Goal: Task Accomplishment & Management: Manage account settings

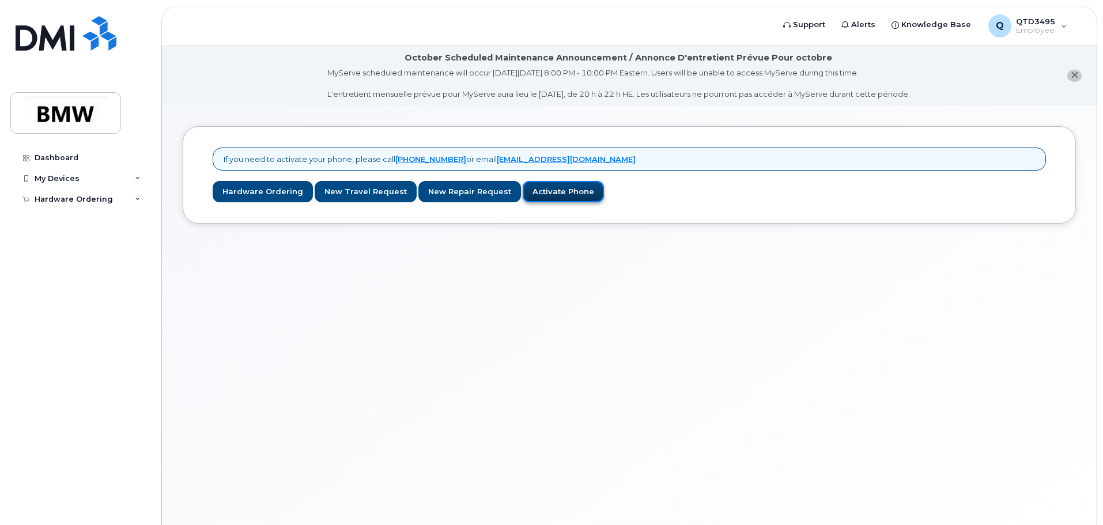
click at [569, 194] on link "Activate Phone" at bounding box center [563, 191] width 81 height 21
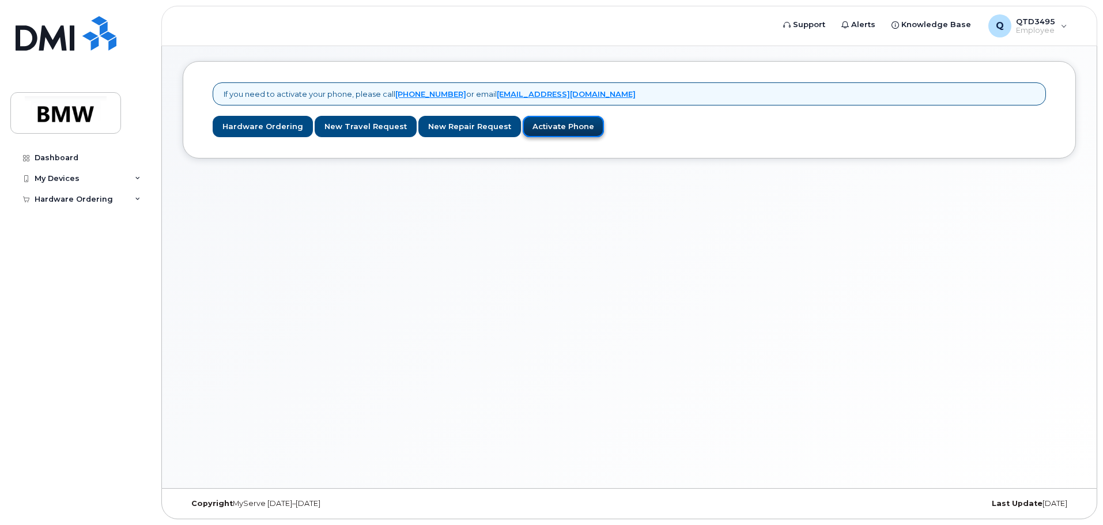
click at [550, 124] on link "Activate Phone" at bounding box center [563, 126] width 81 height 21
click at [555, 123] on link "Activate Phone" at bounding box center [563, 126] width 81 height 21
click at [54, 180] on div "My Devices" at bounding box center [57, 178] width 45 height 9
drag, startPoint x: 72, startPoint y: 203, endPoint x: 67, endPoint y: 209, distance: 7.8
click at [71, 202] on div "Add Device" at bounding box center [63, 200] width 46 height 10
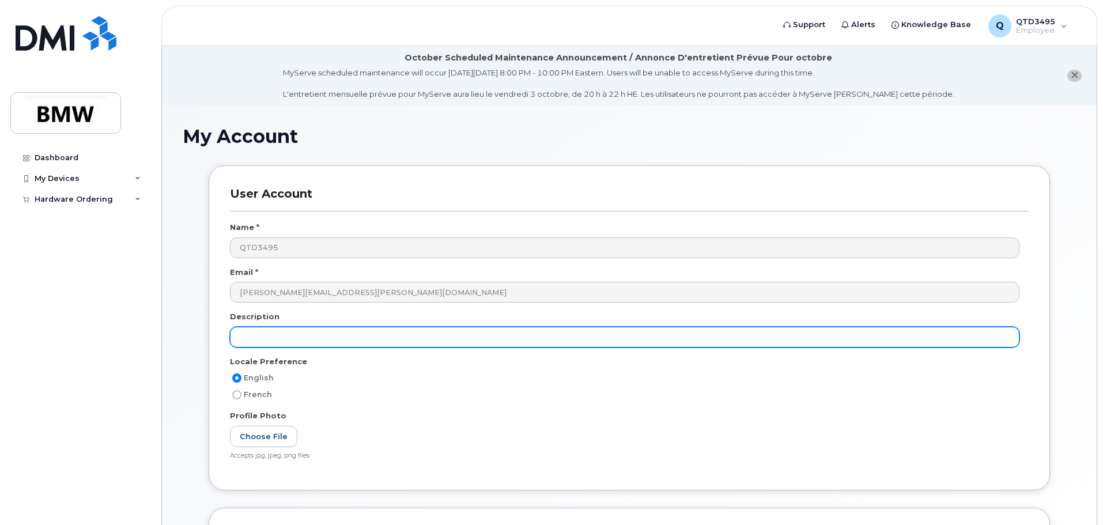
click at [334, 337] on input "text" at bounding box center [625, 337] width 790 height 21
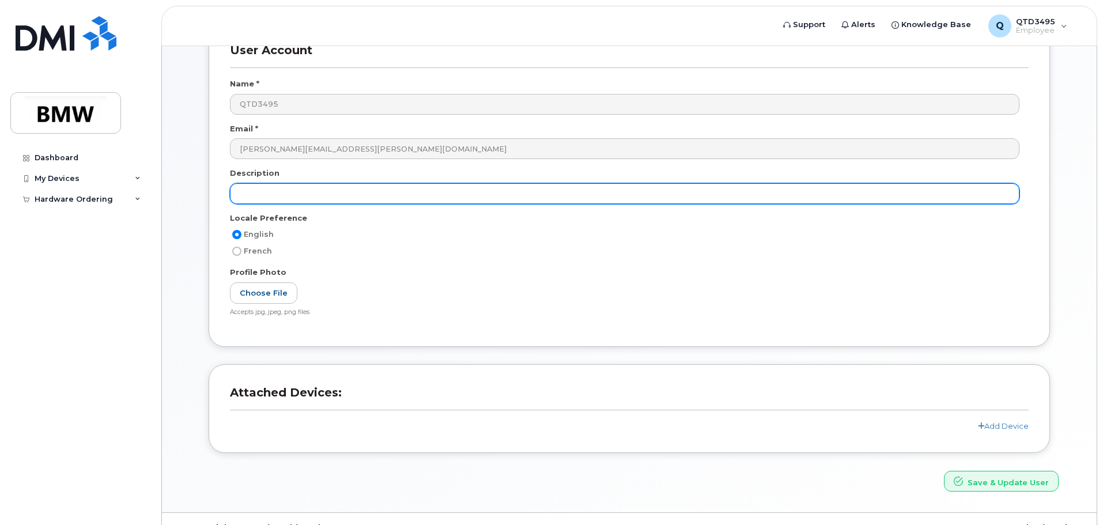
scroll to position [168, 0]
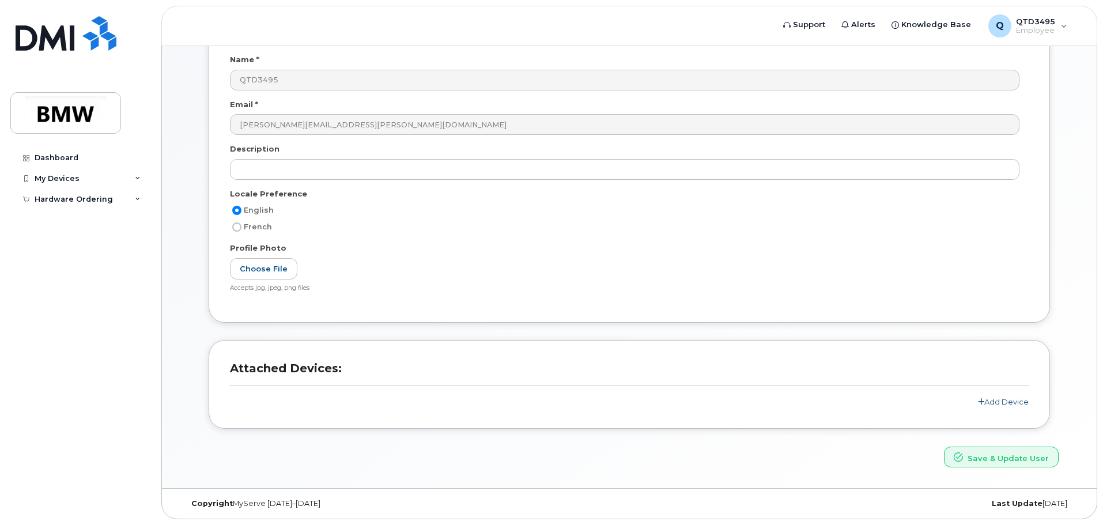
click at [1003, 405] on link "Add Device" at bounding box center [1003, 401] width 51 height 9
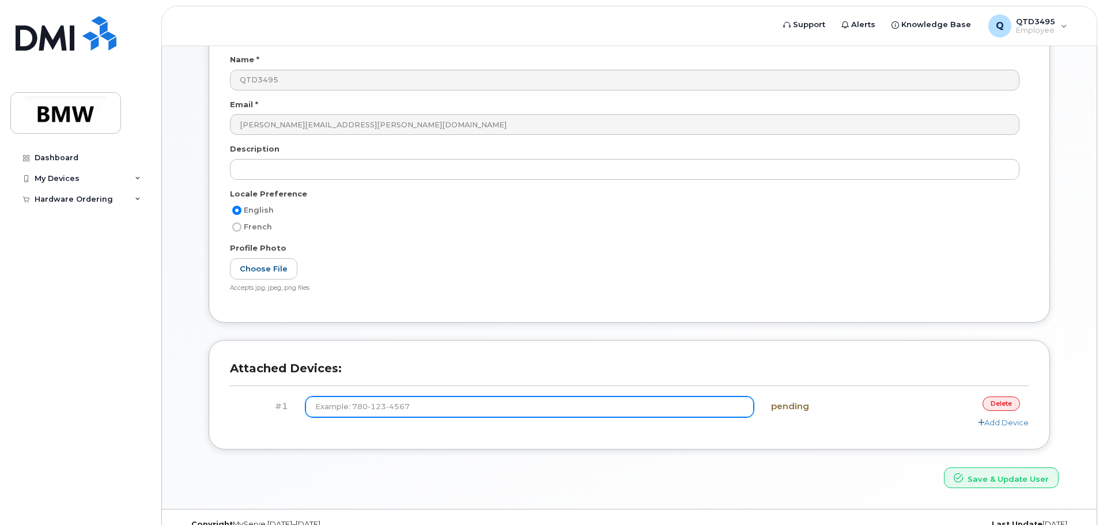
click at [601, 405] on input at bounding box center [529, 407] width 449 height 21
type input "(864) 765-5806"
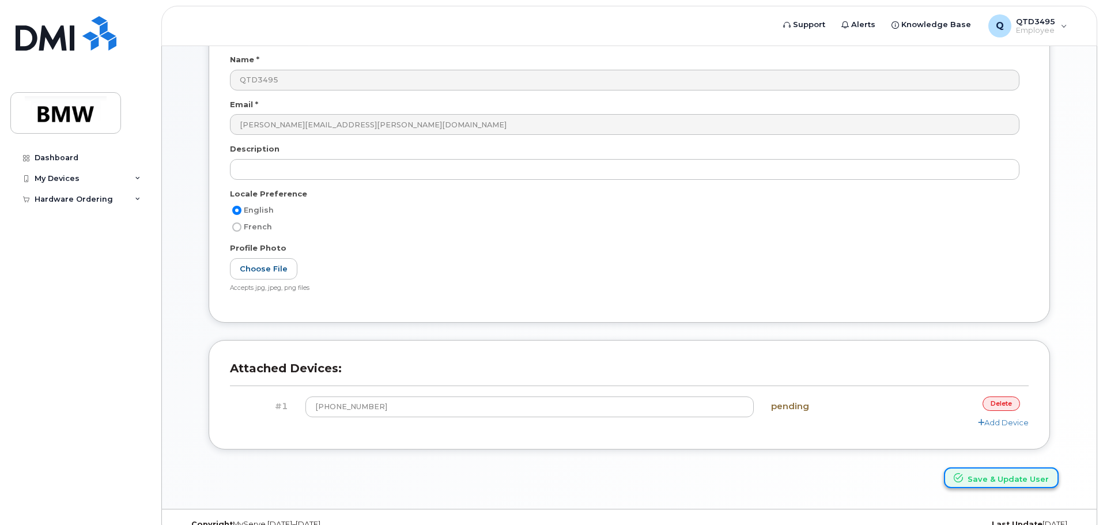
click at [1020, 483] on button "Save & Update User" at bounding box center [1001, 477] width 115 height 21
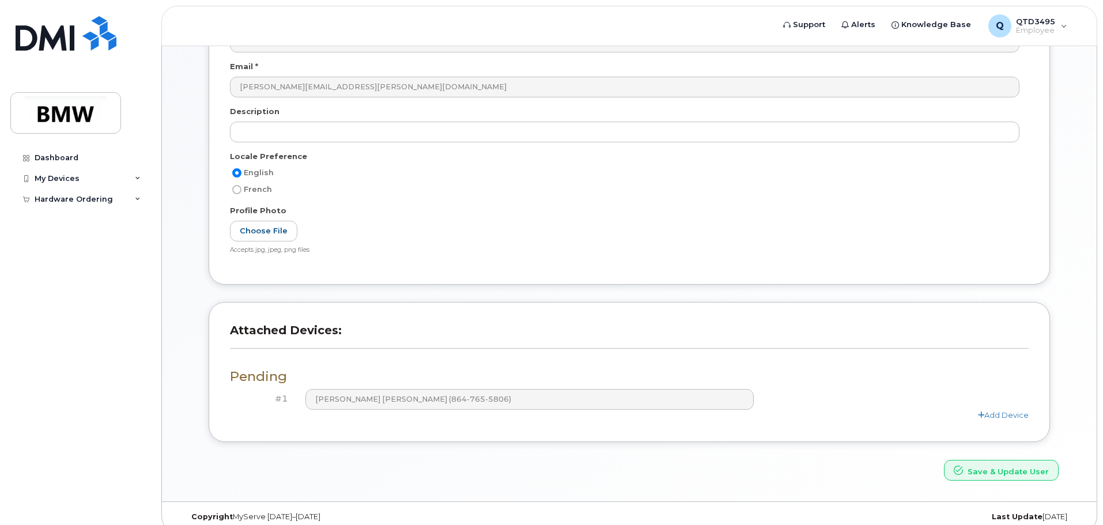
scroll to position [268, 0]
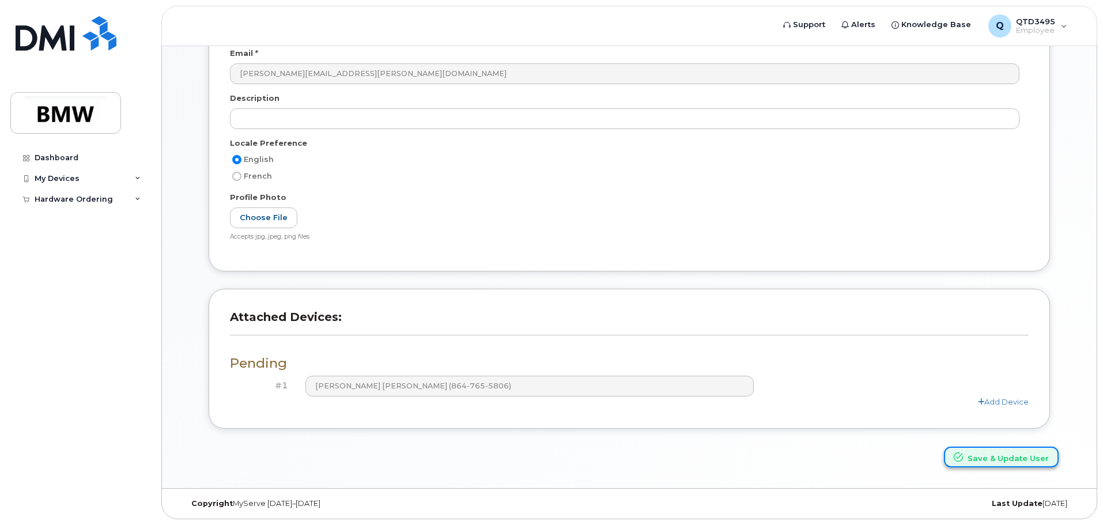
click at [990, 454] on button "Save & Update User" at bounding box center [1001, 457] width 115 height 21
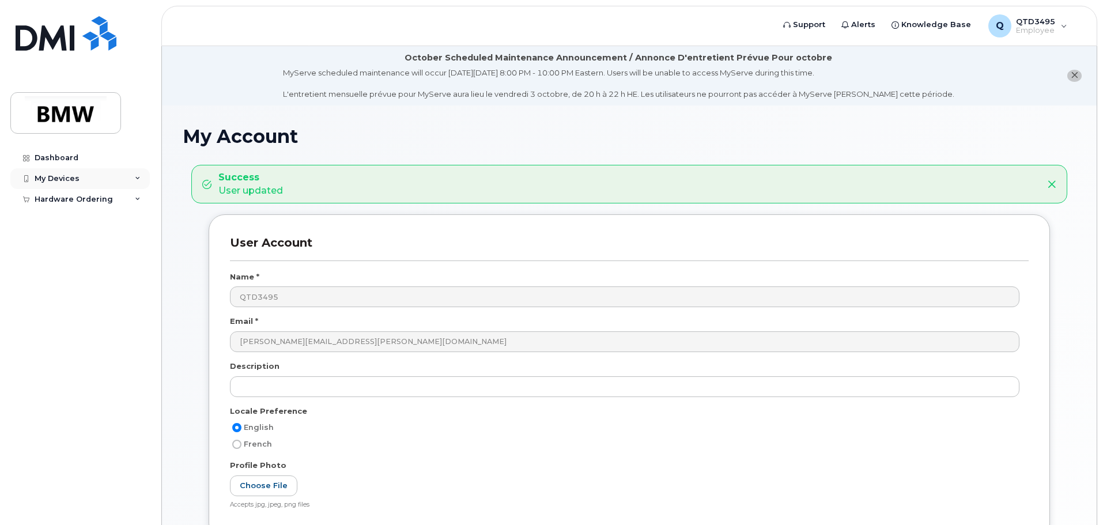
click at [86, 174] on div "My Devices" at bounding box center [79, 178] width 139 height 21
click at [60, 154] on div "Dashboard" at bounding box center [57, 157] width 44 height 9
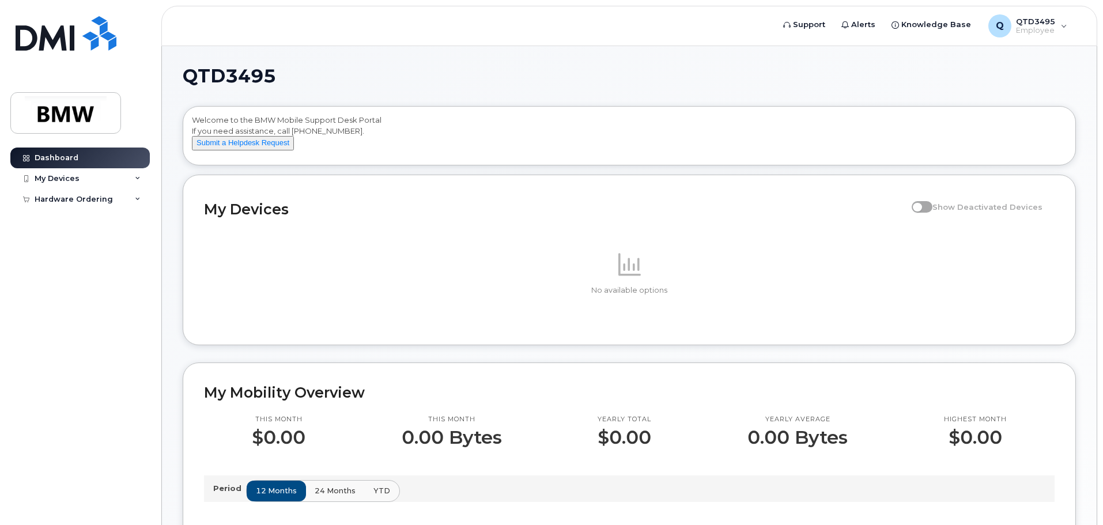
click at [932, 213] on span at bounding box center [922, 207] width 21 height 12
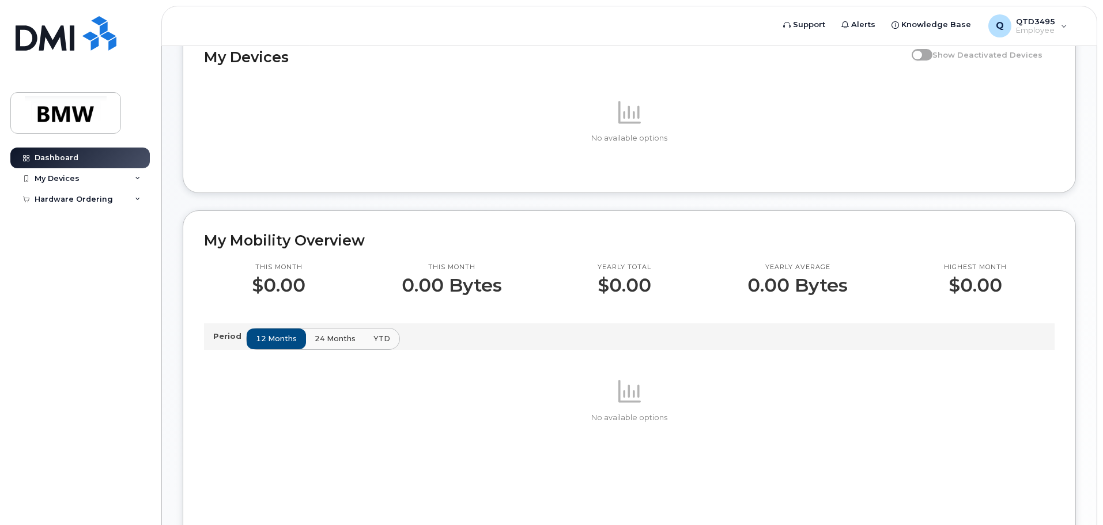
scroll to position [173, 0]
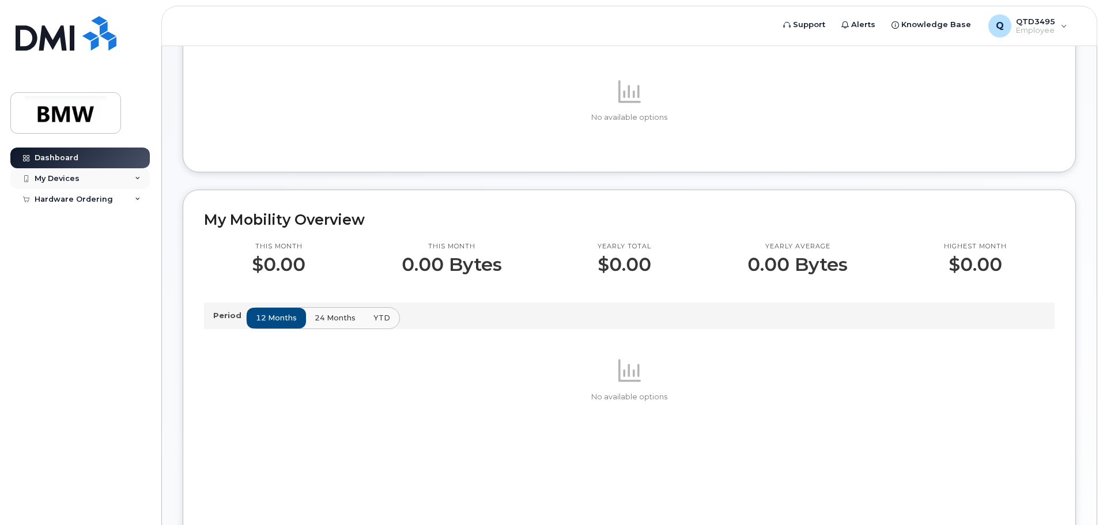
click at [125, 178] on div "My Devices" at bounding box center [79, 178] width 139 height 21
click at [63, 197] on div "Add Device" at bounding box center [63, 200] width 46 height 10
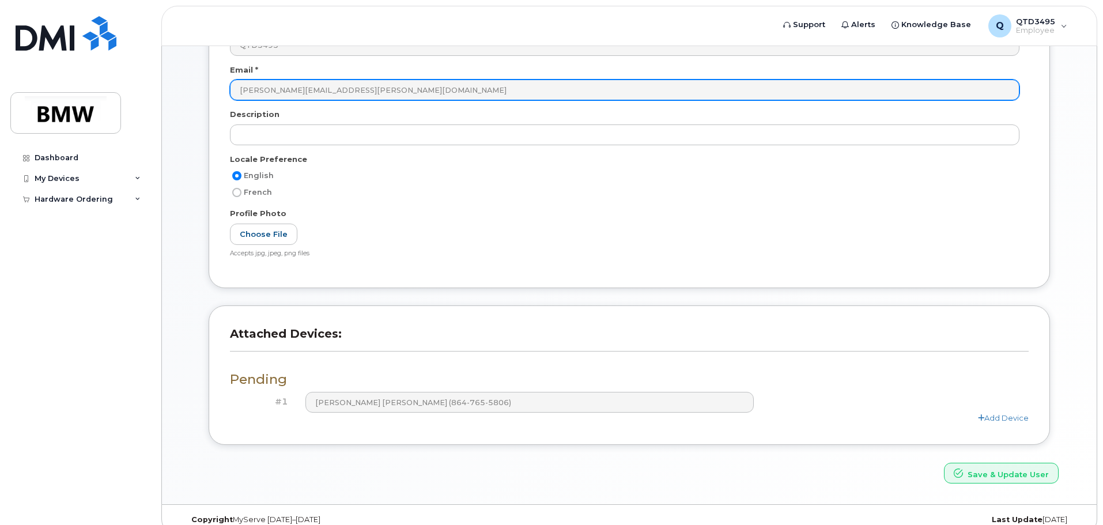
scroll to position [218, 0]
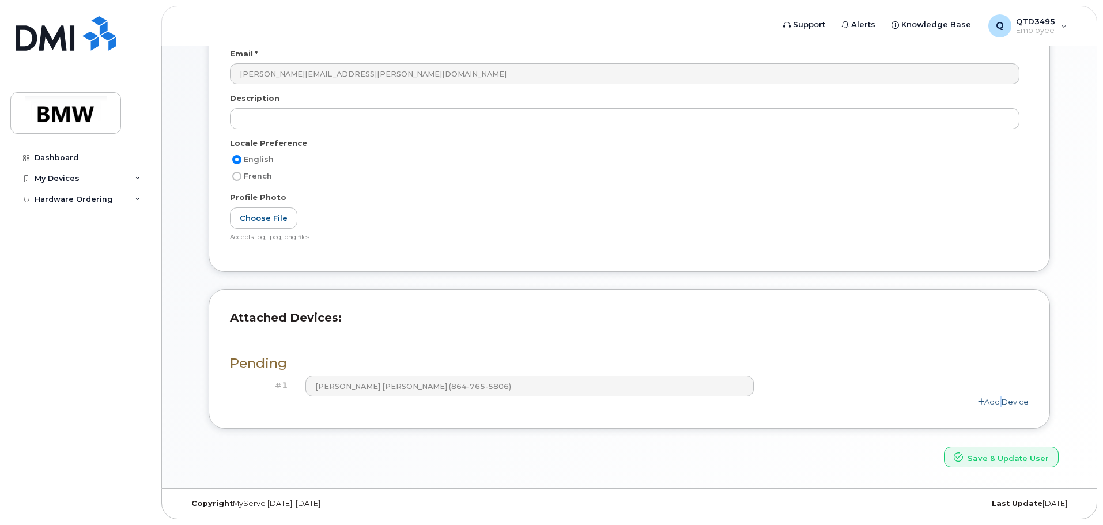
click at [998, 403] on link "Add Device" at bounding box center [1003, 401] width 51 height 9
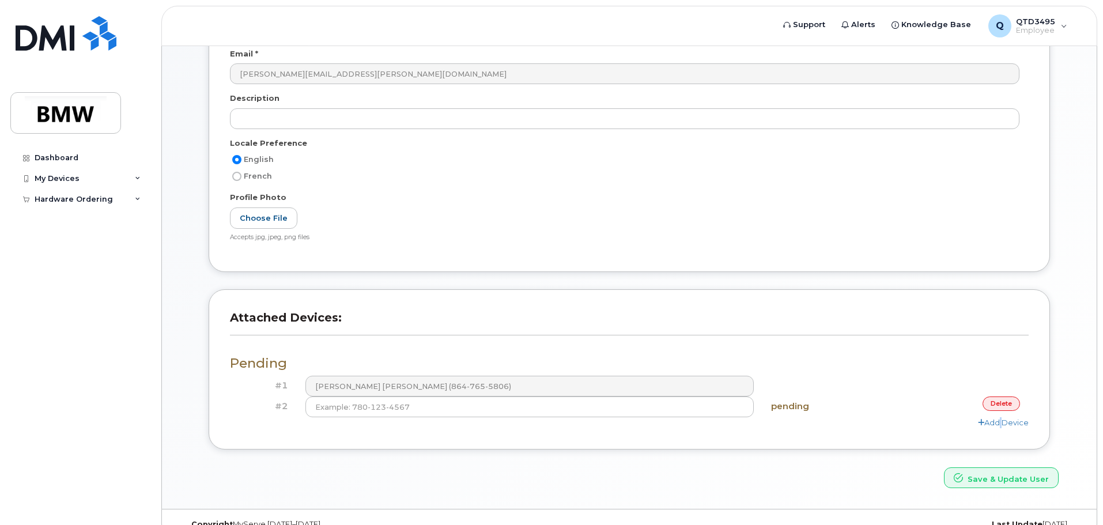
click at [994, 407] on link "delete" at bounding box center [1001, 404] width 37 height 14
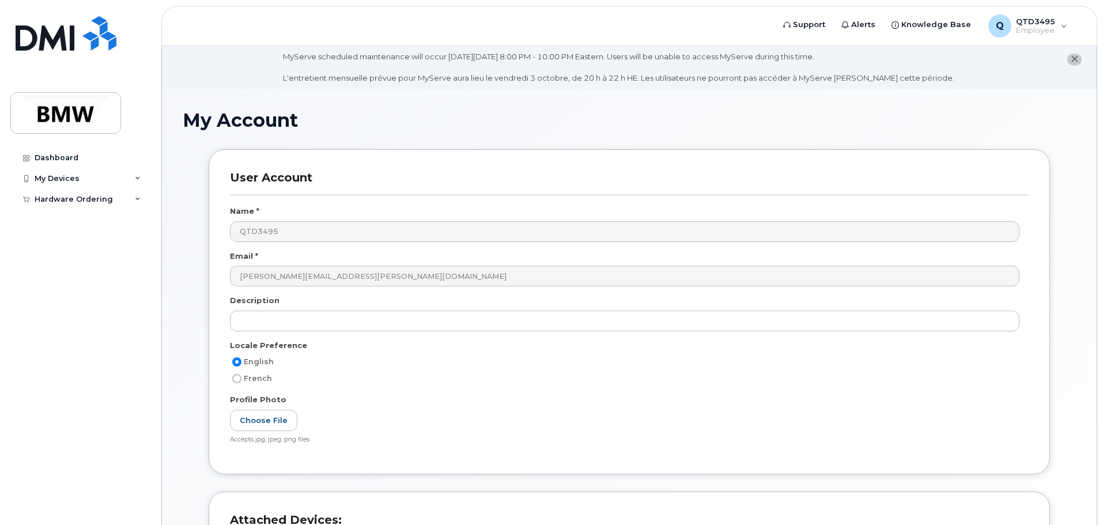
scroll to position [0, 0]
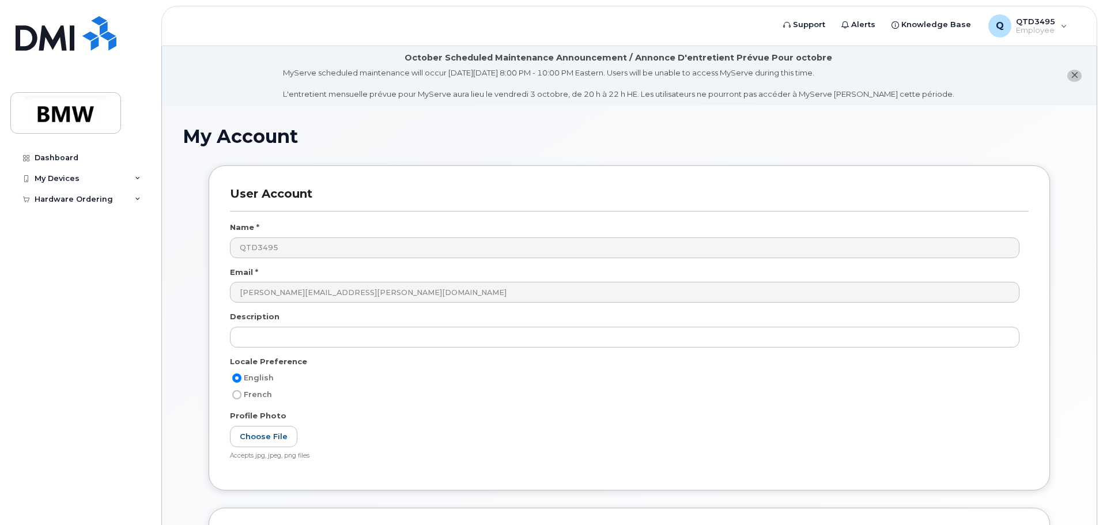
click at [1077, 75] on icon "close notification" at bounding box center [1074, 74] width 7 height 7
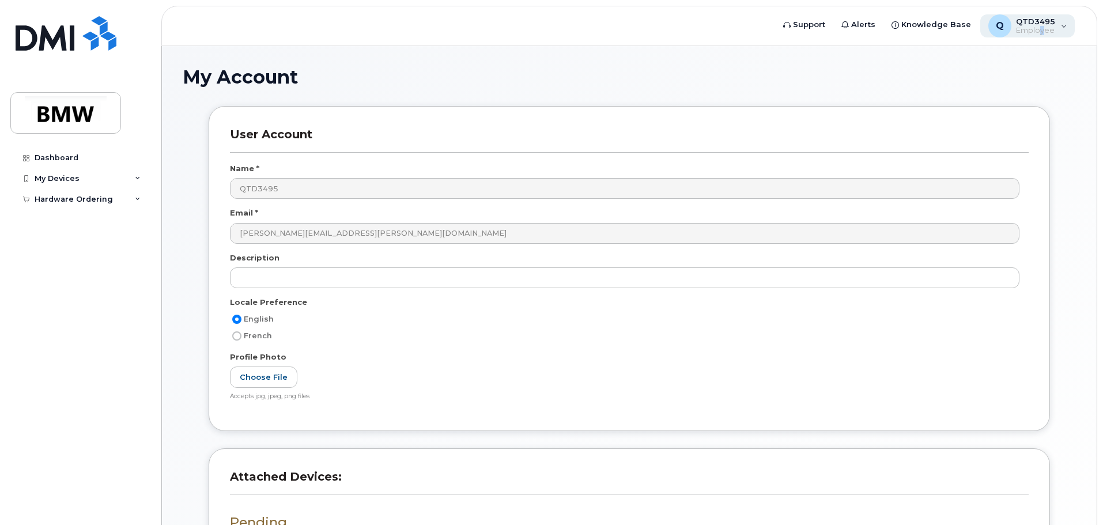
click at [1045, 29] on span "Employee" at bounding box center [1035, 30] width 39 height 9
click at [665, 65] on div "My Account User Account Name * QTD3495 Email * [PERSON_NAME][EMAIL_ADDRESS][PER…" at bounding box center [629, 347] width 935 height 602
click at [73, 197] on div "Hardware Ordering" at bounding box center [74, 199] width 78 height 9
click at [49, 156] on div "Dashboard" at bounding box center [57, 157] width 44 height 9
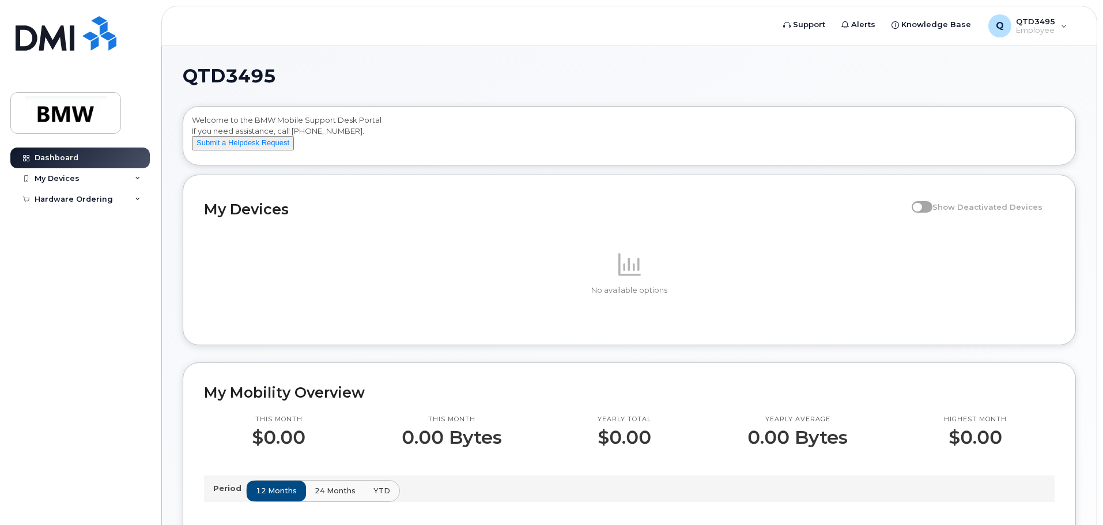
click at [647, 269] on p at bounding box center [629, 264] width 851 height 28
click at [644, 271] on p at bounding box center [629, 264] width 851 height 28
click at [643, 272] on p at bounding box center [629, 264] width 851 height 28
click at [924, 213] on span at bounding box center [922, 207] width 21 height 12
click at [1066, 27] on div "Q QTD3495 Employee" at bounding box center [1027, 25] width 95 height 23
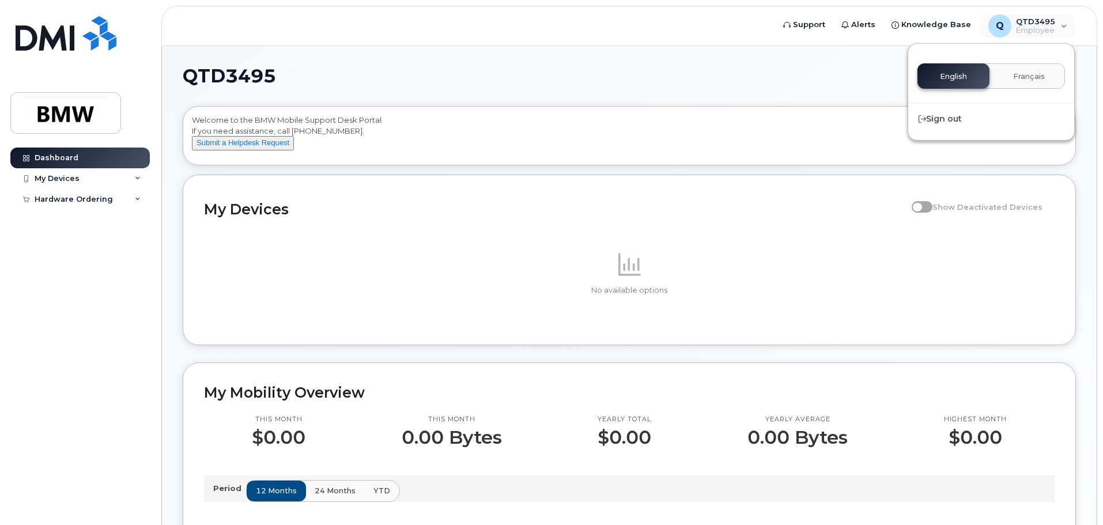
drag, startPoint x: 626, startPoint y: 59, endPoint x: 628, endPoint y: 79, distance: 20.2
click at [96, 178] on div "My Devices" at bounding box center [79, 178] width 139 height 21
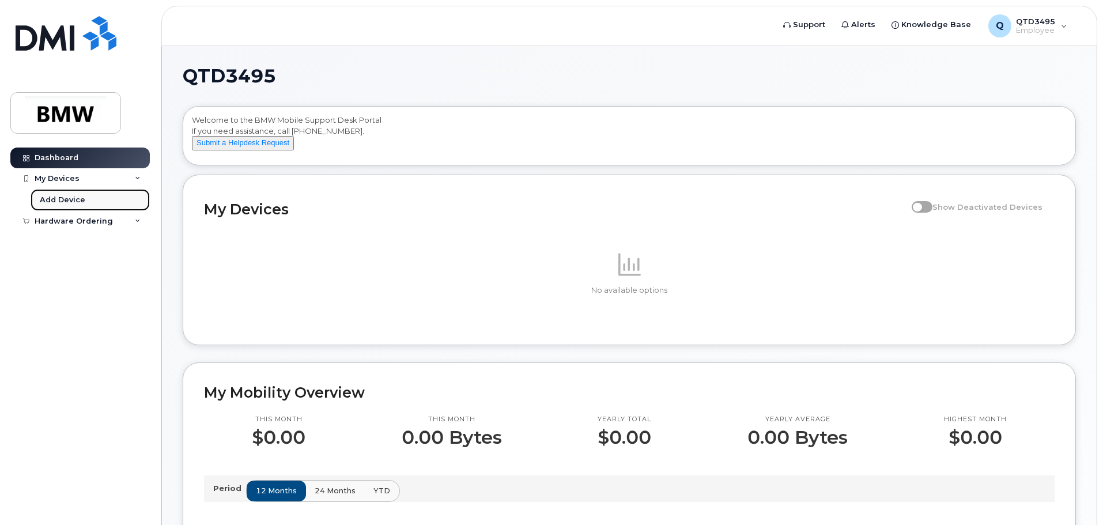
click at [74, 198] on div "Add Device" at bounding box center [63, 200] width 46 height 10
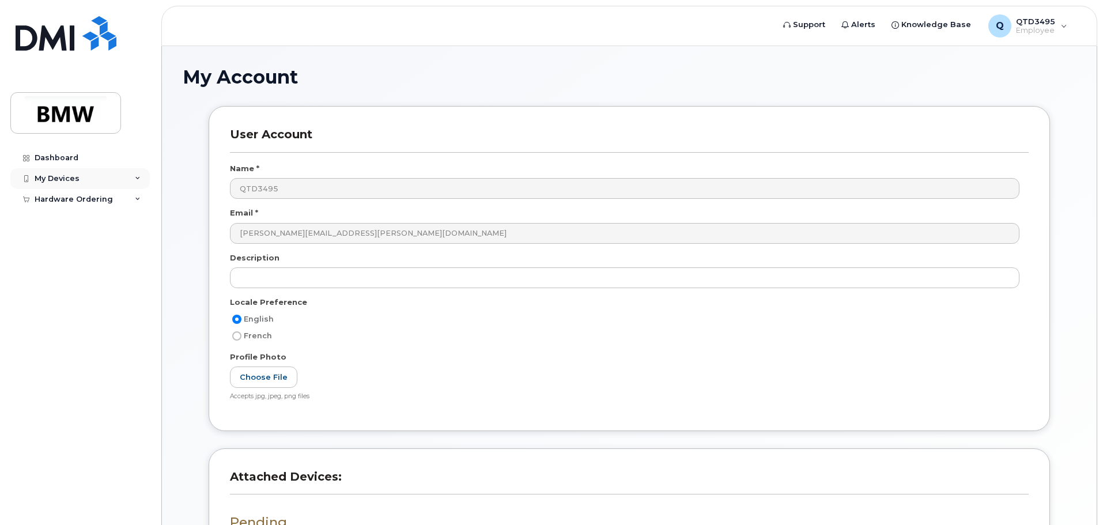
click at [73, 170] on div "My Devices" at bounding box center [79, 178] width 139 height 21
click at [50, 116] on img at bounding box center [65, 112] width 89 height 33
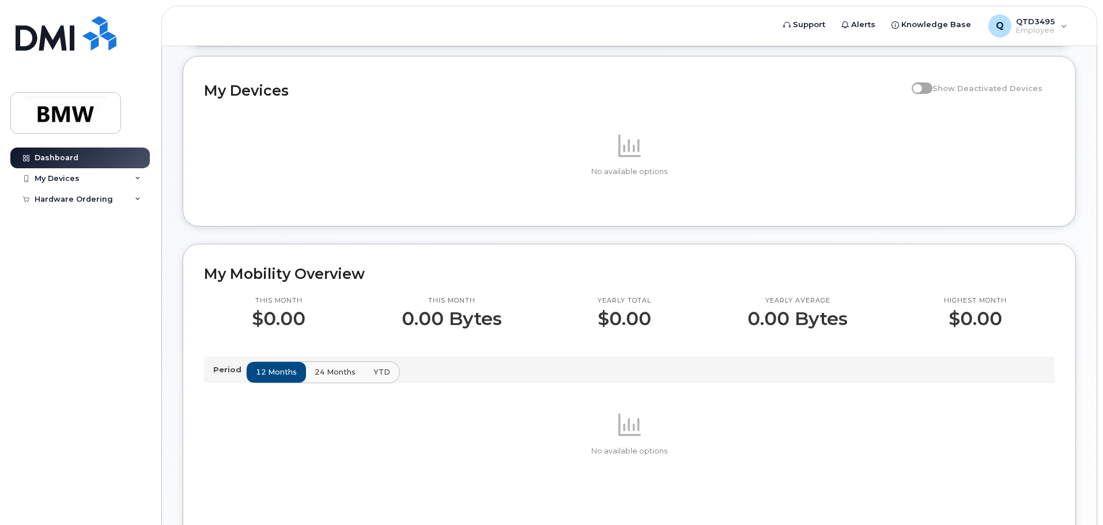
scroll to position [115, 0]
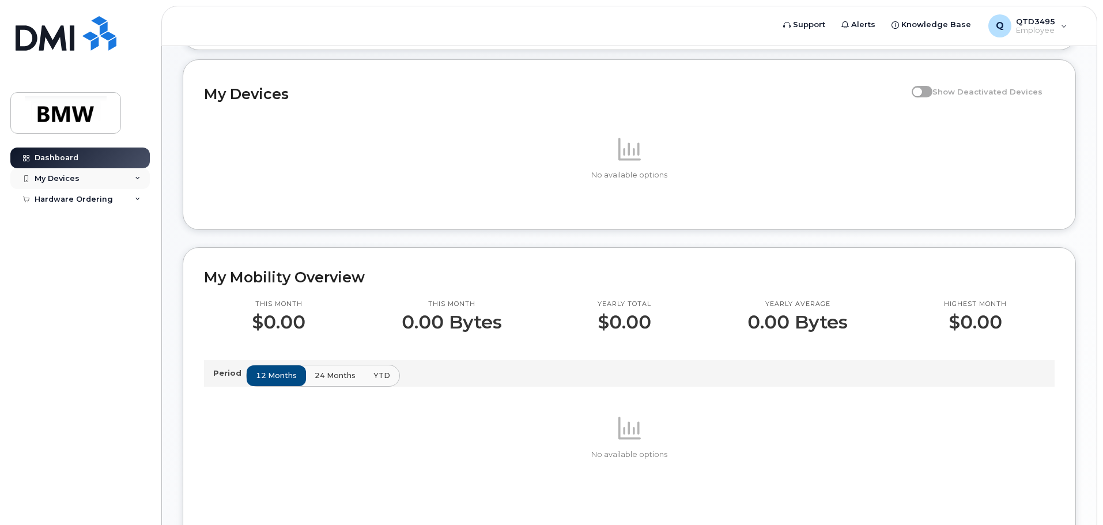
click at [103, 177] on div "My Devices" at bounding box center [79, 178] width 139 height 21
click at [63, 198] on div "Add Device" at bounding box center [63, 200] width 46 height 10
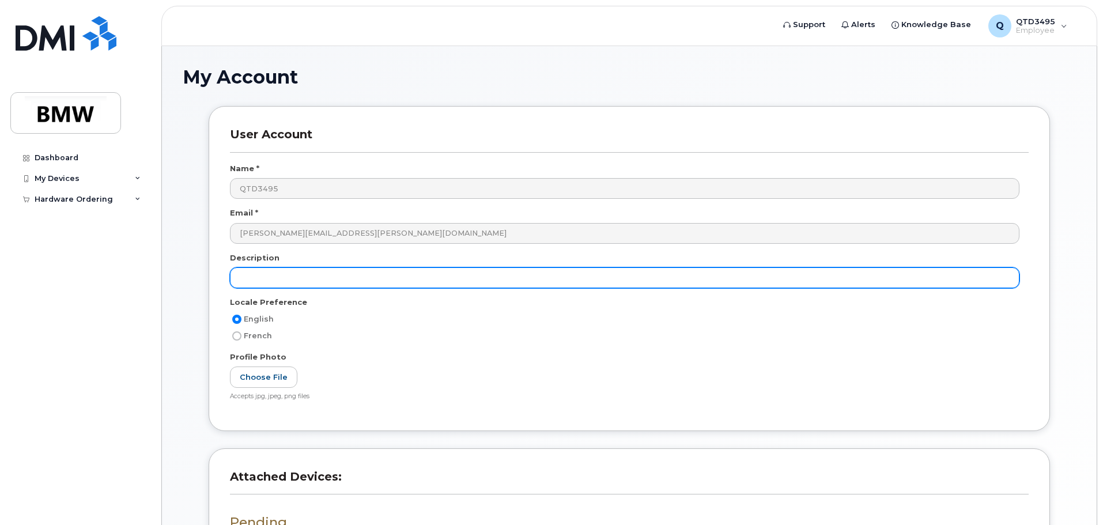
click at [369, 286] on input "text" at bounding box center [625, 277] width 790 height 21
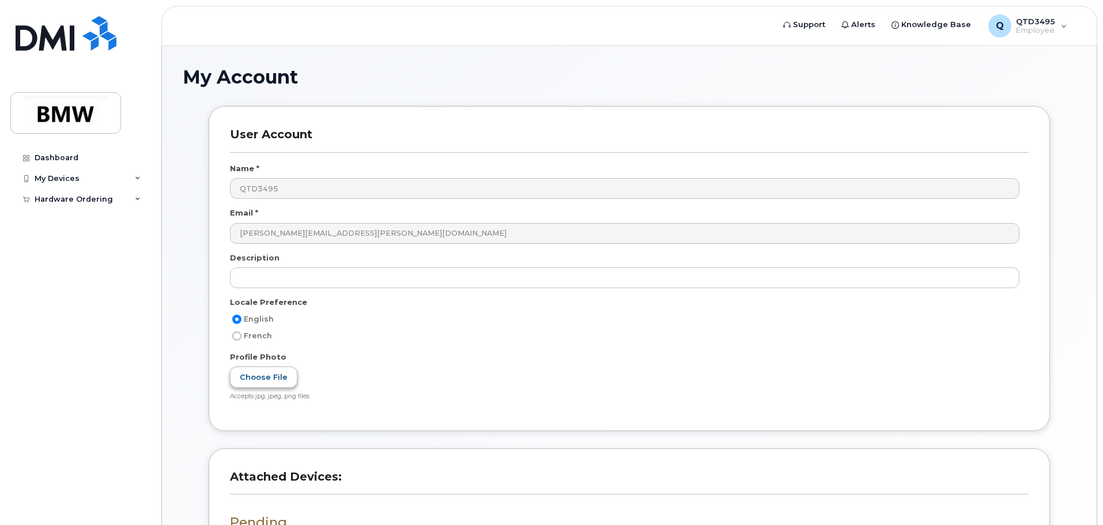
click at [258, 375] on label "Choose File" at bounding box center [263, 377] width 67 height 21
click at [0, 0] on input "Choose File" at bounding box center [0, 0] width 0 height 0
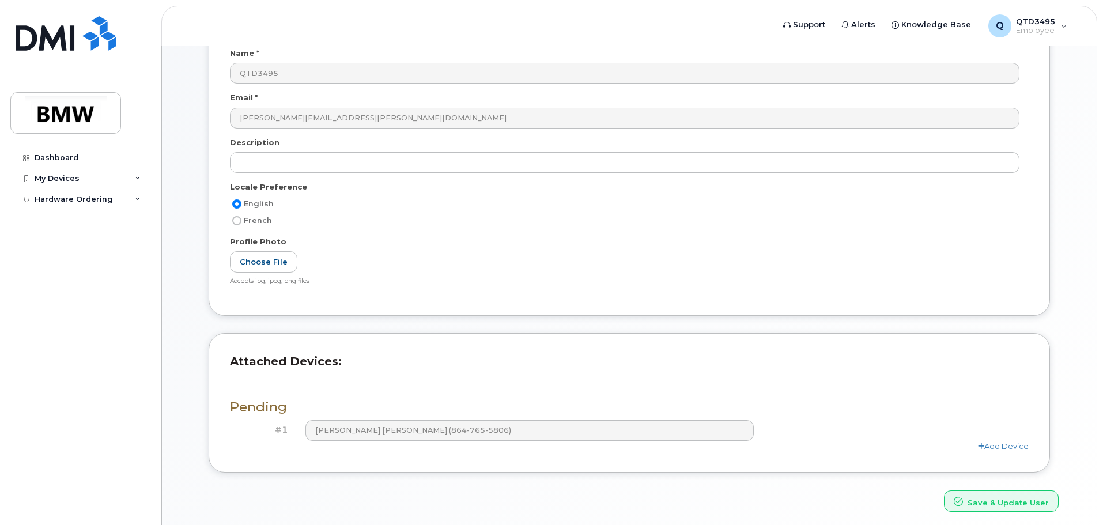
scroll to position [160, 0]
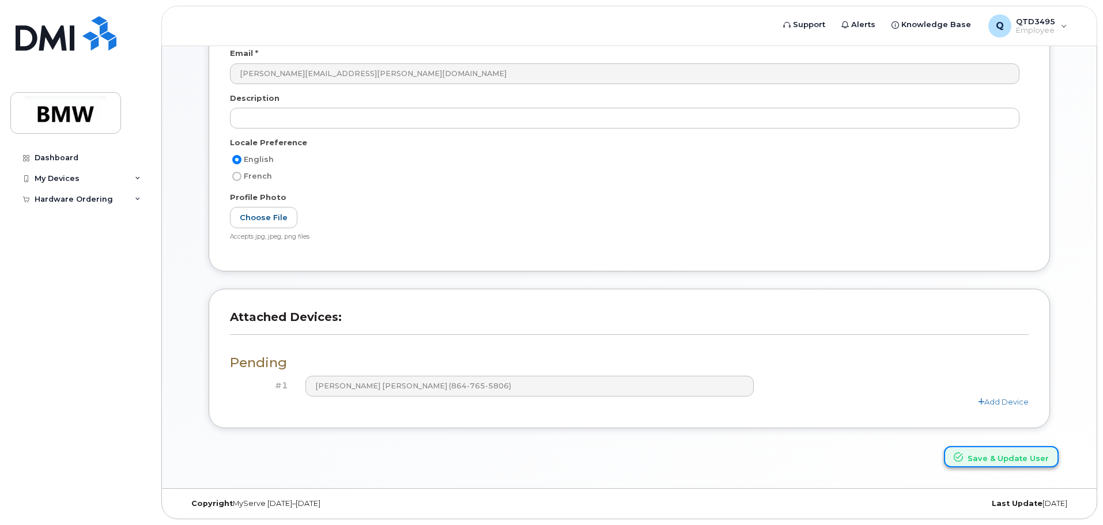
click at [1005, 456] on button "Save & Update User" at bounding box center [1001, 456] width 115 height 21
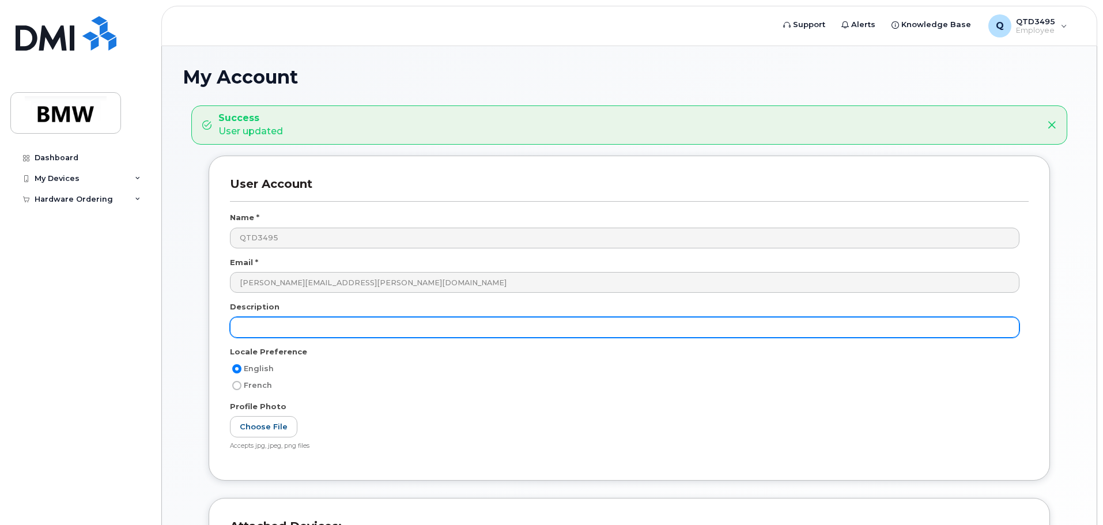
click at [332, 327] on input "text" at bounding box center [625, 327] width 790 height 21
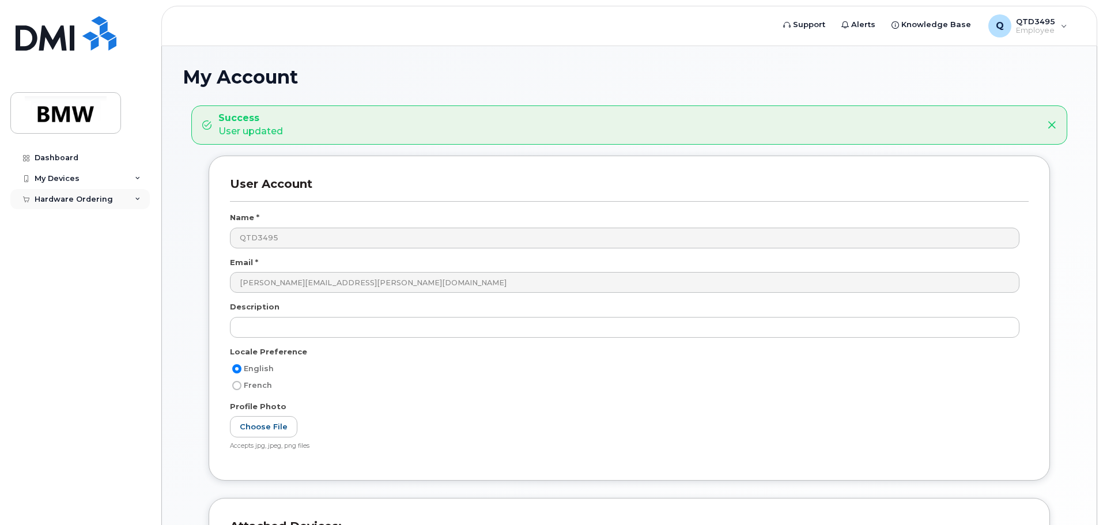
click at [134, 197] on div "Hardware Ordering" at bounding box center [79, 199] width 139 height 21
click at [135, 175] on div "My Devices" at bounding box center [79, 178] width 139 height 21
click at [59, 165] on link "Dashboard" at bounding box center [79, 158] width 139 height 21
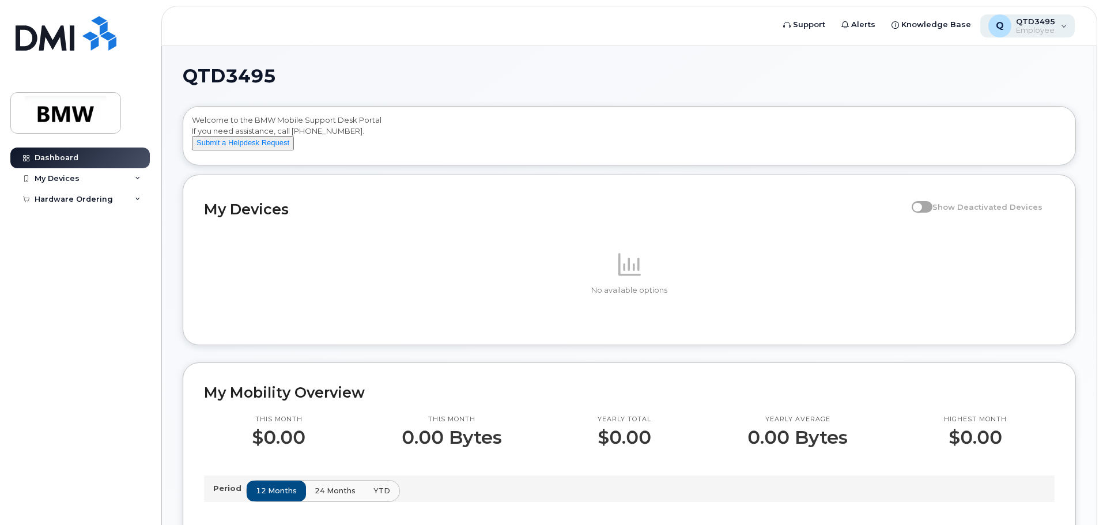
click at [1067, 27] on div "Q QTD3495 Employee" at bounding box center [1027, 25] width 95 height 23
click at [1059, 27] on div "Q QTD3495 Employee" at bounding box center [1027, 25] width 95 height 23
